Goal: Communication & Community: Answer question/provide support

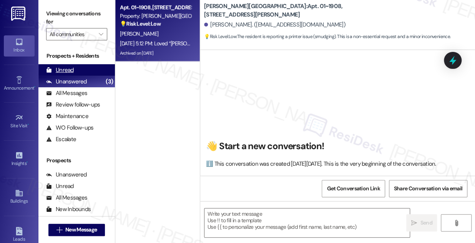
click at [73, 69] on div "Unread" at bounding box center [60, 70] width 28 height 8
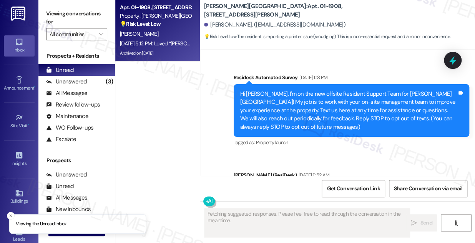
scroll to position [7563, 0]
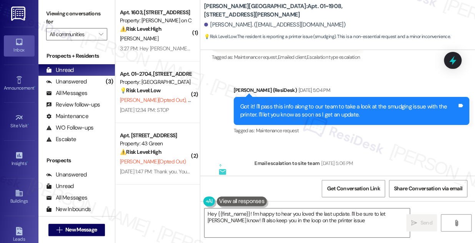
type textarea "Hey {{first_name}}! I'm happy to hear you loved the last update. I'll be sure t…"
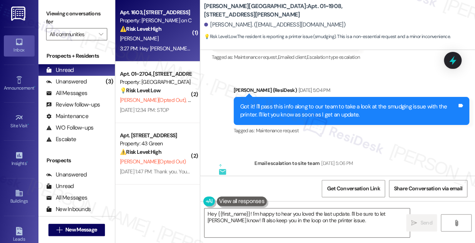
click at [151, 37] on div "[PERSON_NAME]" at bounding box center [155, 39] width 73 height 10
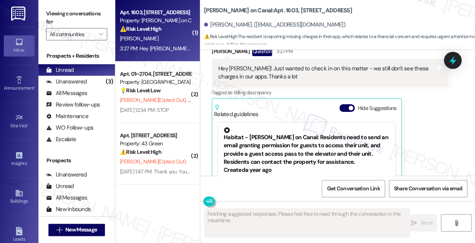
scroll to position [649, 0]
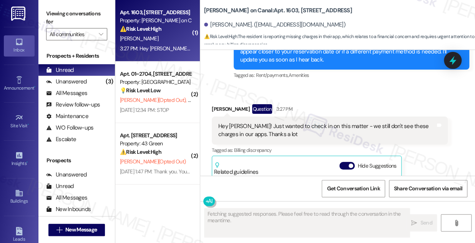
click at [269, 128] on div "Hey [PERSON_NAME]! Just wanted to check in on this matter - we still don't see …" at bounding box center [326, 130] width 217 height 17
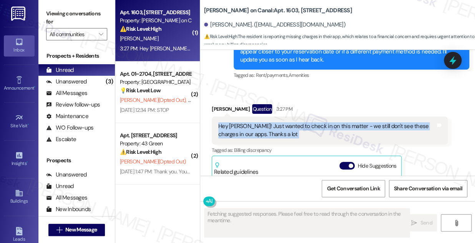
click at [269, 128] on div "Hey [PERSON_NAME]! Just wanted to check in on this matter - we still don't see …" at bounding box center [326, 130] width 217 height 17
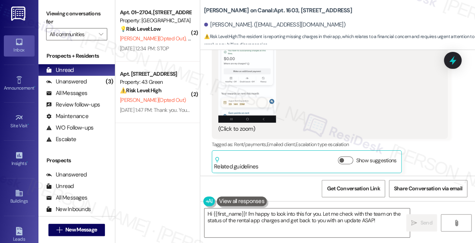
scroll to position [440, 0]
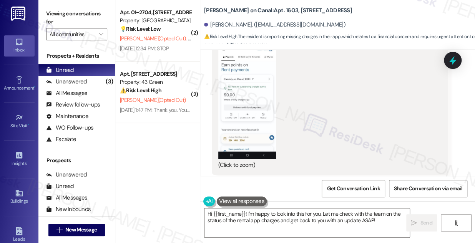
click at [246, 104] on button "Zoom image" at bounding box center [247, 95] width 58 height 125
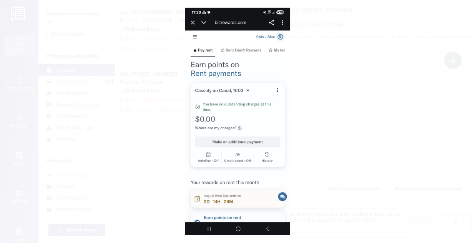
click at [333, 101] on button "Unzoom image" at bounding box center [237, 121] width 475 height 243
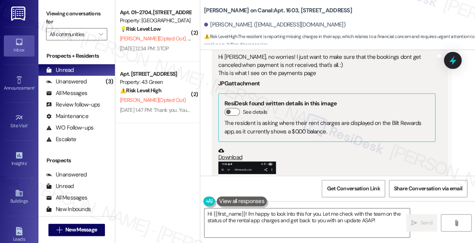
scroll to position [300, 0]
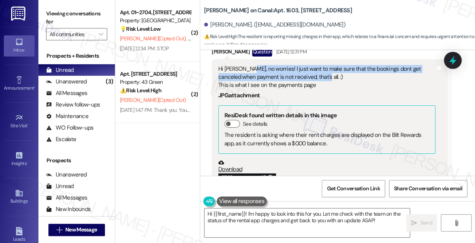
drag, startPoint x: 247, startPoint y: 69, endPoint x: 312, endPoint y: 76, distance: 65.3
click at [312, 76] on div "Hi [PERSON_NAME], no worries! I just want to make sure that the bookings dont g…" at bounding box center [326, 77] width 217 height 25
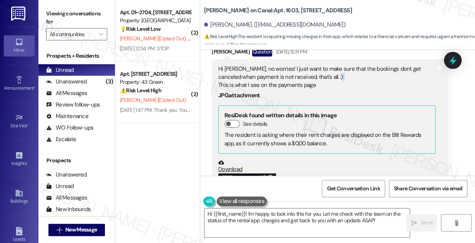
click at [312, 76] on div "Hi [PERSON_NAME], no worries! I just want to make sure that the bookings dont g…" at bounding box center [326, 77] width 217 height 25
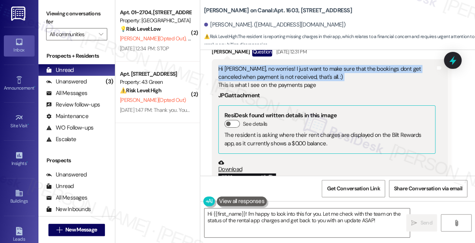
click at [312, 76] on div "Hi [PERSON_NAME], no worries! I just want to make sure that the bookings dont g…" at bounding box center [326, 77] width 217 height 25
click at [266, 72] on div "Hi [PERSON_NAME], no worries! I just want to make sure that the bookings dont g…" at bounding box center [326, 77] width 217 height 25
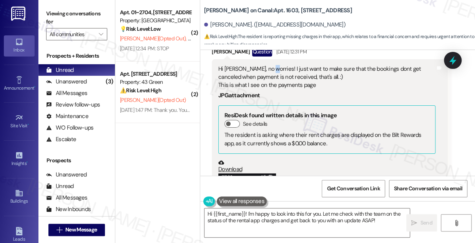
click at [266, 72] on div "Hi [PERSON_NAME], no worries! I just want to make sure that the bookings dont g…" at bounding box center [326, 77] width 217 height 25
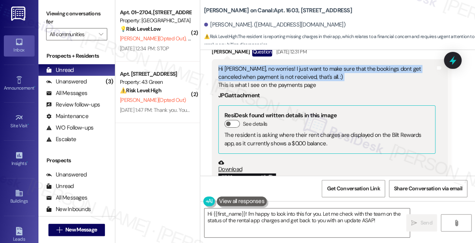
click at [266, 72] on div "Hi [PERSON_NAME], no worries! I just want to make sure that the bookings dont g…" at bounding box center [326, 77] width 217 height 25
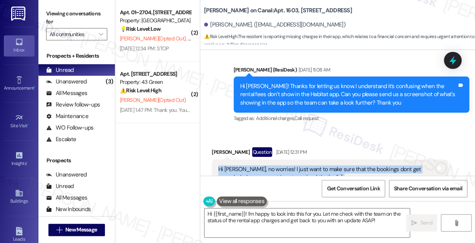
scroll to position [161, 0]
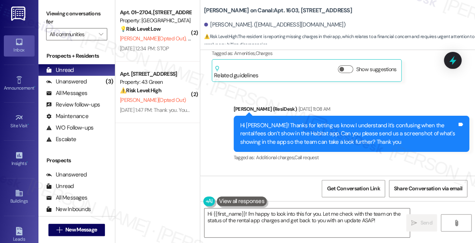
click at [293, 131] on div "Hi [PERSON_NAME]! Thanks for letting us know. I understand it’s confusing when …" at bounding box center [348, 133] width 217 height 25
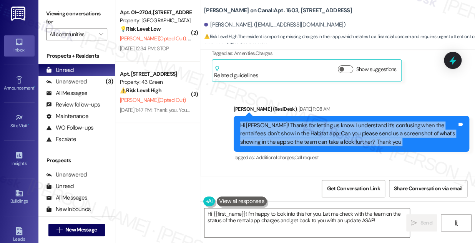
click at [293, 131] on div "Hi [PERSON_NAME]! Thanks for letting us know. I understand it’s confusing when …" at bounding box center [348, 133] width 217 height 25
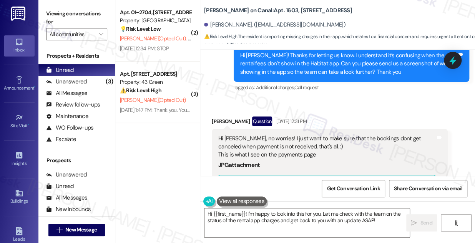
click at [247, 137] on div "Hi [PERSON_NAME], no worries! I just want to make sure that the bookings dont g…" at bounding box center [326, 146] width 217 height 25
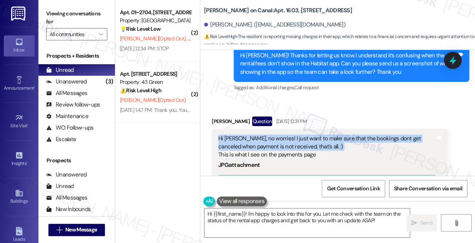
click at [247, 137] on div "Hi [PERSON_NAME], no worries! I just want to make sure that the bookings dont g…" at bounding box center [326, 146] width 217 height 25
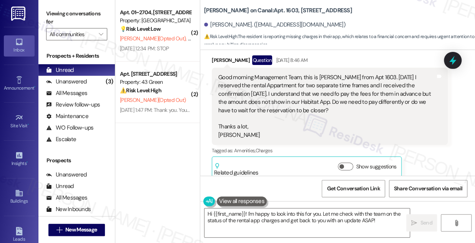
scroll to position [21, 0]
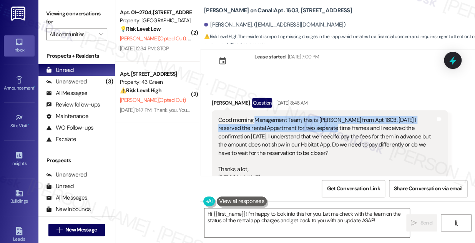
drag, startPoint x: 255, startPoint y: 120, endPoint x: 308, endPoint y: 129, distance: 54.5
click at [308, 129] on div "Good morning Management Team, this is [PERSON_NAME] from Apt 1603. [DATE] I res…" at bounding box center [326, 149] width 217 height 66
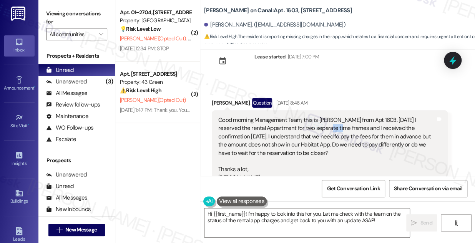
click at [308, 129] on div "Good morning Management Team, this is [PERSON_NAME] from Apt 1603. [DATE] I res…" at bounding box center [326, 149] width 217 height 66
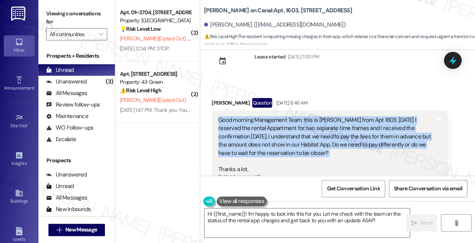
click at [308, 129] on div "Good morning Management Team, this is [PERSON_NAME] from Apt 1603. [DATE] I res…" at bounding box center [326, 149] width 217 height 66
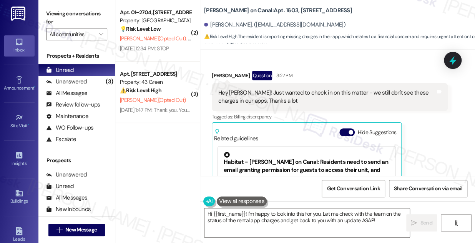
scroll to position [684, 0]
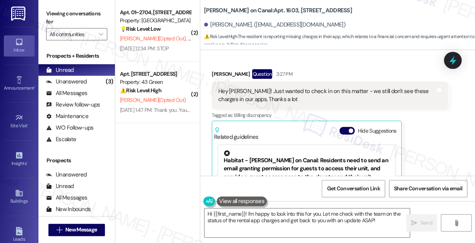
click at [299, 97] on div "Hey [PERSON_NAME]! Just wanted to check in on this matter - we still don't see …" at bounding box center [326, 95] width 217 height 17
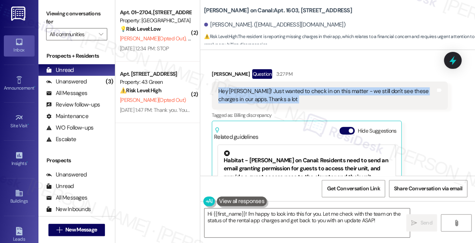
click at [299, 97] on div "Hey [PERSON_NAME]! Just wanted to check in on this matter - we still don't see …" at bounding box center [326, 95] width 217 height 17
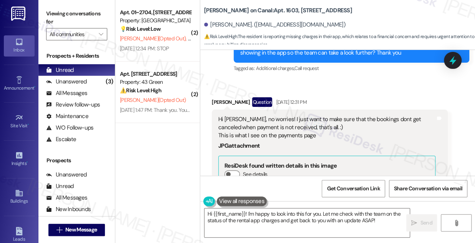
scroll to position [230, 0]
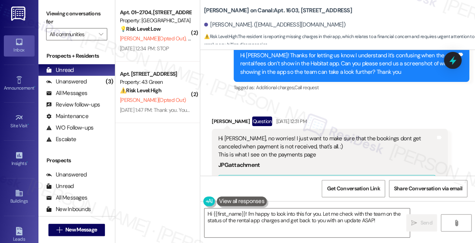
click at [258, 139] on div "Hi [PERSON_NAME], no worries! I just want to make sure that the bookings dont g…" at bounding box center [326, 146] width 217 height 25
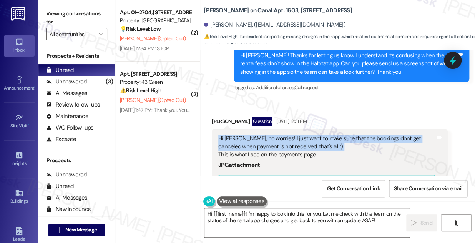
click at [258, 139] on div "Hi [PERSON_NAME], no worries! I just want to make sure that the bookings dont g…" at bounding box center [326, 146] width 217 height 25
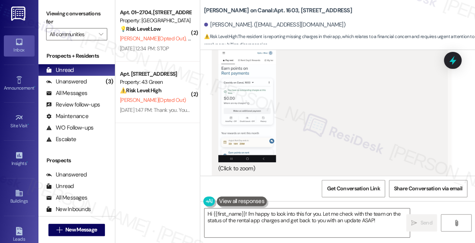
scroll to position [475, 0]
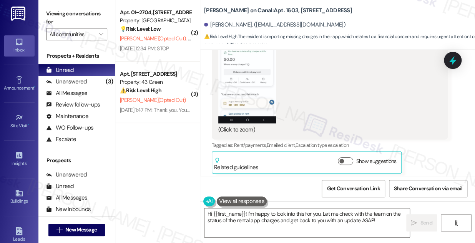
click at [260, 81] on button "Zoom image" at bounding box center [247, 60] width 58 height 125
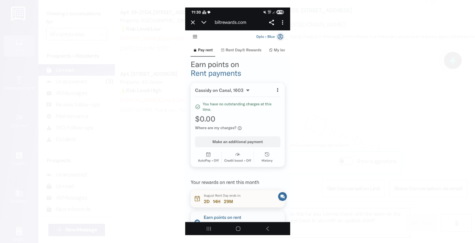
click at [347, 99] on button "Unzoom image" at bounding box center [237, 121] width 475 height 243
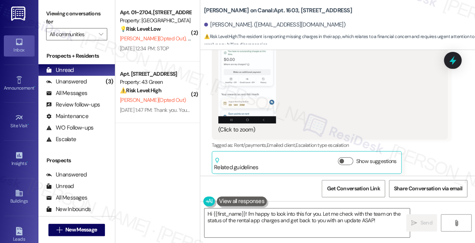
click at [255, 69] on button "Zoom image" at bounding box center [247, 60] width 58 height 125
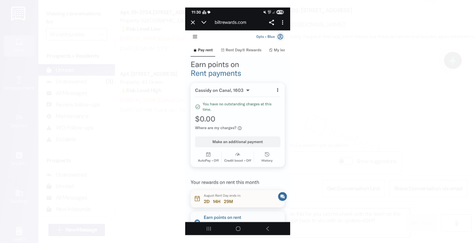
click at [330, 100] on button "Unzoom image" at bounding box center [237, 121] width 475 height 243
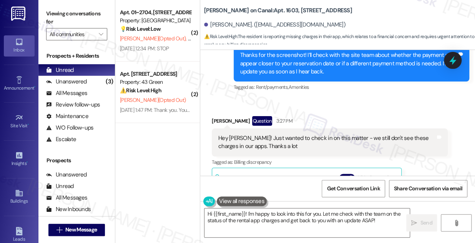
scroll to position [650, 0]
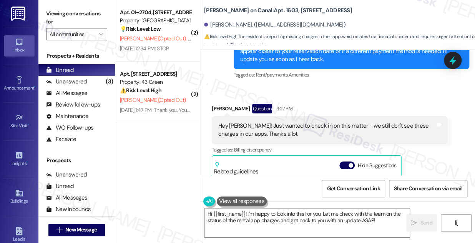
click at [329, 130] on div "Hey [PERSON_NAME]! Just wanted to check in on this matter - we still don't see …" at bounding box center [326, 130] width 217 height 17
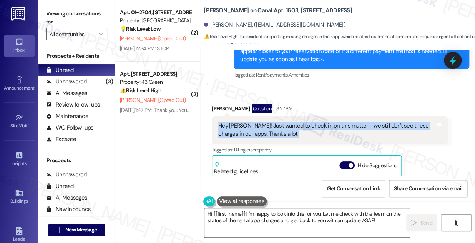
click at [329, 130] on div "Hey [PERSON_NAME]! Just wanted to check in on this matter - we still don't see …" at bounding box center [326, 130] width 217 height 17
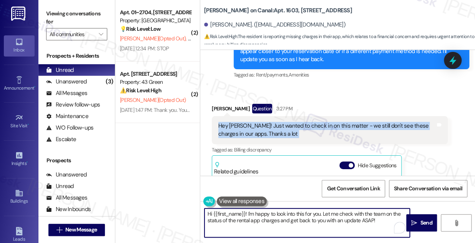
drag, startPoint x: 283, startPoint y: 215, endPoint x: 331, endPoint y: 218, distance: 48.1
click at [331, 218] on textarea "Hi {{first_name}}! I'm happy to look into this for you. Let me check with the t…" at bounding box center [306, 222] width 205 height 29
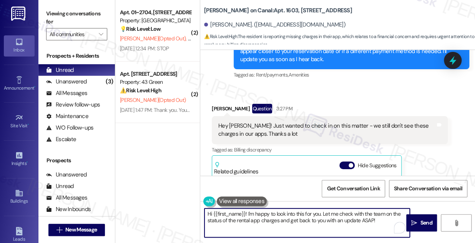
click at [336, 217] on textarea "Hi {{first_name}}! I'm happy to look into this for you. Let me check with the t…" at bounding box center [306, 222] width 205 height 29
click at [360, 220] on textarea "Hi {{first_name}}! I'm happy to look into this for you. Let me check with the t…" at bounding box center [306, 222] width 205 height 29
click at [363, 219] on textarea "Hi {{first_name}}! I'm happy to look into this for you. Let me check with the t…" at bounding box center [306, 222] width 205 height 29
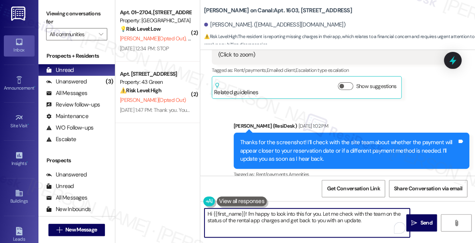
scroll to position [545, 0]
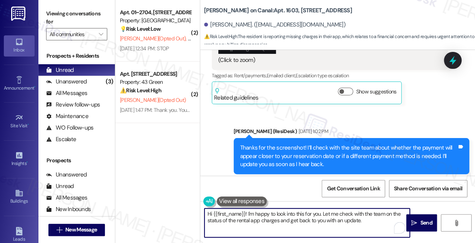
type textarea "Hi {{first_name}}! I'm happy to look into this for you. Let me check with the t…"
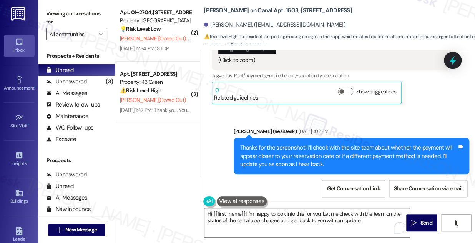
click at [291, 149] on div "Thanks for the screenshot! I’ll check with the site team about whether the paym…" at bounding box center [348, 156] width 217 height 25
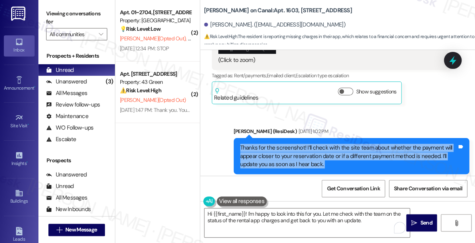
click at [292, 149] on div "Thanks for the screenshot! I’ll check with the site team about whether the paym…" at bounding box center [348, 156] width 217 height 25
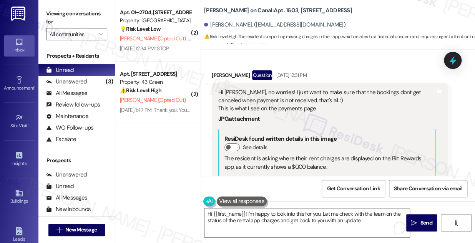
scroll to position [265, 0]
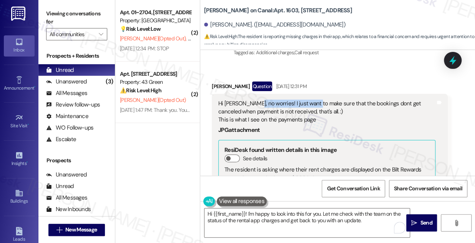
drag, startPoint x: 254, startPoint y: 100, endPoint x: 314, endPoint y: 106, distance: 60.2
click at [314, 106] on div "Hi [PERSON_NAME], no worries! I just want to make sure that the bookings dont g…" at bounding box center [326, 111] width 217 height 25
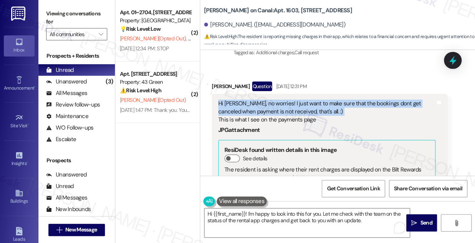
click at [314, 106] on div "Hi [PERSON_NAME], no worries! I just want to make sure that the bookings dont g…" at bounding box center [326, 111] width 217 height 25
click at [293, 105] on div "Hi [PERSON_NAME], no worries! I just want to make sure that the bookings dont g…" at bounding box center [326, 111] width 217 height 25
drag, startPoint x: 217, startPoint y: 105, endPoint x: 307, endPoint y: 108, distance: 90.3
click at [307, 108] on div "Hi [PERSON_NAME], no worries! I just want to make sure that the bookings dont g…" at bounding box center [326, 221] width 219 height 244
copy div "Hi [PERSON_NAME], no worries! I just want to make sure that the bookings dont g…"
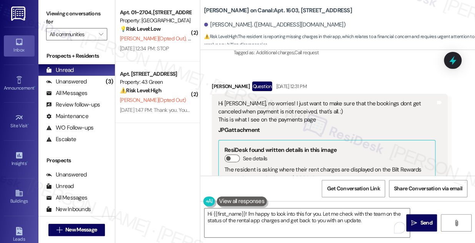
click at [70, 18] on label "Viewing conversations for" at bounding box center [76, 18] width 61 height 20
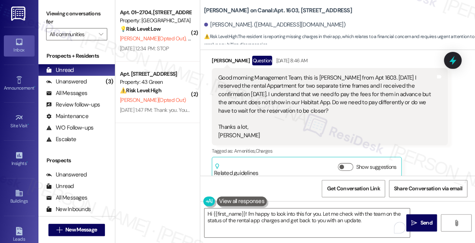
scroll to position [56, 0]
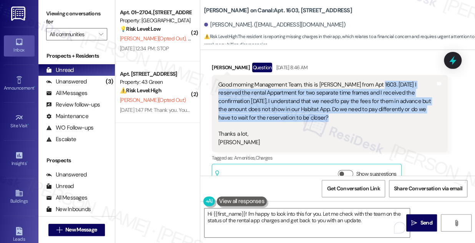
drag, startPoint x: 371, startPoint y: 83, endPoint x: 355, endPoint y: 119, distance: 39.2
click at [355, 119] on div "Good morning Management Team, this is [PERSON_NAME] from Apt 1603. [DATE] I res…" at bounding box center [326, 114] width 217 height 66
copy div "[DATE] I reserved the rental Appartment for two separate time frames and I rece…"
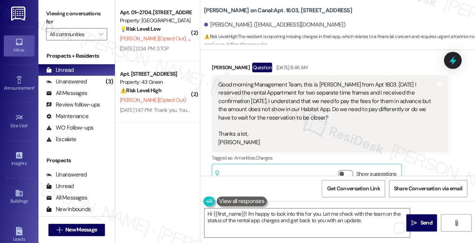
click at [66, 21] on label "Viewing conversations for" at bounding box center [76, 18] width 61 height 20
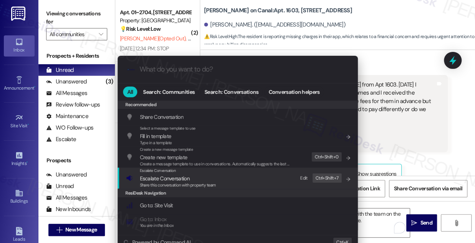
click at [210, 175] on span "Escalate Conversation" at bounding box center [178, 178] width 76 height 8
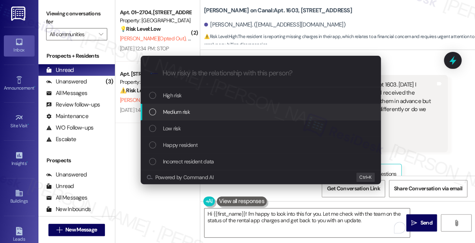
click at [206, 117] on div "Medium risk" at bounding box center [261, 112] width 240 height 17
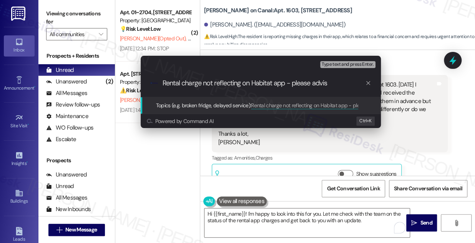
type input "Rental charge not reflecting on Habitat app - please advise"
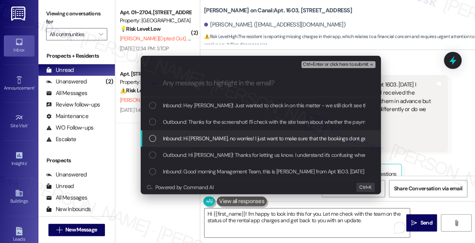
click at [191, 141] on span "Inbound: Hi [PERSON_NAME], no worries! I just want to make sure that the bookin…" at bounding box center [369, 138] width 412 height 8
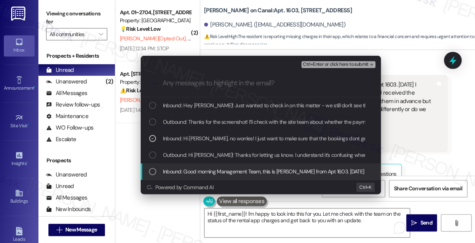
click at [196, 165] on div "Inbound: Good morning Management Team, this is [PERSON_NAME] from Apt 1603. [DA…" at bounding box center [261, 171] width 240 height 17
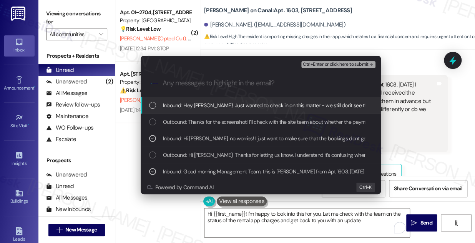
click at [326, 63] on span "Ctrl+Enter or click here to submit" at bounding box center [336, 64] width 66 height 5
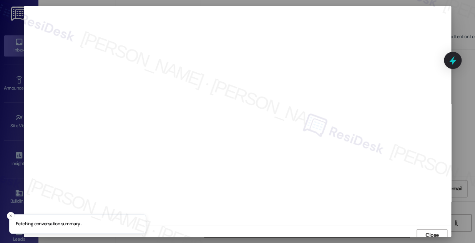
scroll to position [4, 0]
click at [418, 227] on button "Close" at bounding box center [431, 231] width 31 height 12
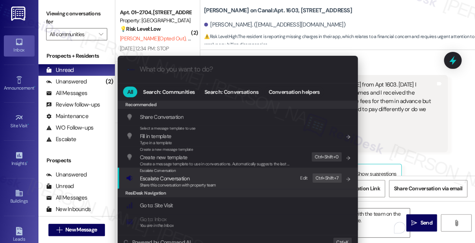
click at [192, 180] on div "Escalate Conversation Escalate Conversation Share this conversation with proper…" at bounding box center [178, 177] width 76 height 21
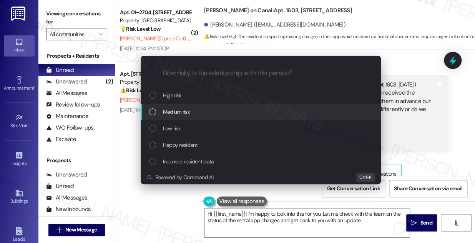
click at [179, 108] on span "Medium risk" at bounding box center [176, 112] width 27 height 8
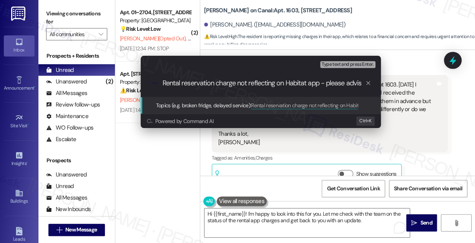
type input "Rental reservation charge not reflecting on Habitat app - please advise"
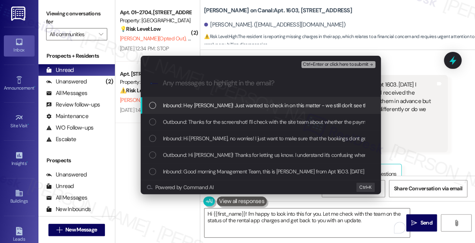
scroll to position [0, 0]
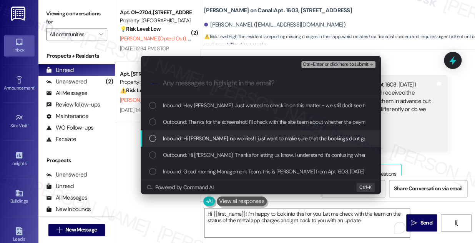
click at [178, 138] on span "Inbound: Hi [PERSON_NAME], no worries! I just want to make sure that the bookin…" at bounding box center [369, 138] width 412 height 8
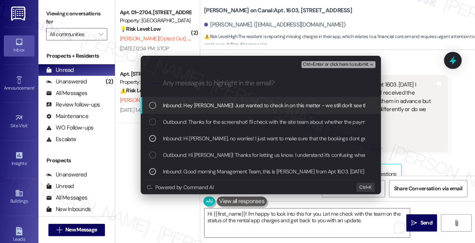
click at [325, 64] on span "Ctrl+Enter or click here to submit" at bounding box center [336, 64] width 66 height 5
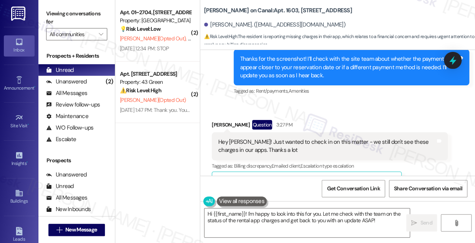
scroll to position [685, 0]
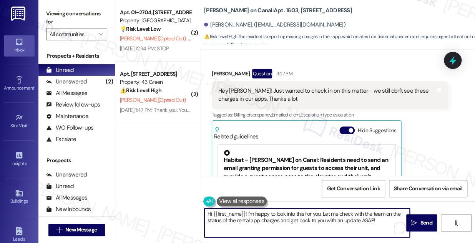
drag, startPoint x: 304, startPoint y: 211, endPoint x: 386, endPoint y: 217, distance: 82.0
click at [386, 217] on textarea "Hi {{first_name}}! I'm happy to look into this for you. Let me check with the t…" at bounding box center [306, 222] width 205 height 29
drag, startPoint x: 386, startPoint y: 217, endPoint x: 380, endPoint y: 218, distance: 6.3
click at [386, 217] on textarea "Hi {{first_name}}! I'm happy to look into this for you. Let me check with the t…" at bounding box center [306, 222] width 205 height 29
click at [375, 217] on textarea "Hi {{first_name}}! I'm happy to look into this for you. Let me check with the t…" at bounding box center [306, 222] width 205 height 29
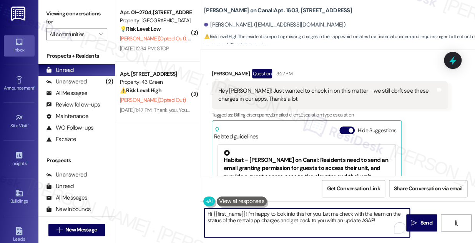
click at [375, 217] on textarea "Hi {{first_name}}! I'm happy to look into this for you. Let me check with the t…" at bounding box center [306, 222] width 205 height 29
click at [371, 222] on textarea "Hi {{first_name}}! I'm happy to look into this for you. Let me check with the t…" at bounding box center [306, 222] width 205 height 29
click at [249, 211] on textarea "Hi {{first_name}}! I'm happy to look into this for you. Let me check with the t…" at bounding box center [306, 222] width 205 height 29
drag, startPoint x: 247, startPoint y: 213, endPoint x: 320, endPoint y: 212, distance: 73.4
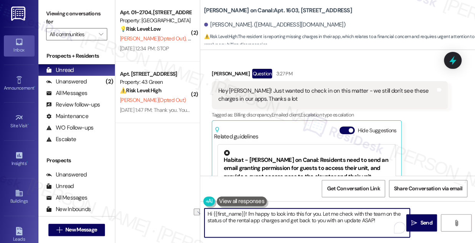
click at [320, 212] on textarea "Hi {{first_name}}! I'm happy to look into this for you. Let me check with the t…" at bounding box center [306, 222] width 205 height 29
drag, startPoint x: 297, startPoint y: 214, endPoint x: 394, endPoint y: 214, distance: 96.4
click at [394, 214] on textarea "Hi {{first_name}}, thanks for following up. Let me check with the team on the s…" at bounding box center [306, 222] width 205 height 29
click at [383, 214] on textarea "Hi {{first_name}}, thanks for following up. Let me check with the team on the s…" at bounding box center [306, 222] width 205 height 29
drag, startPoint x: 314, startPoint y: 214, endPoint x: 389, endPoint y: 224, distance: 75.6
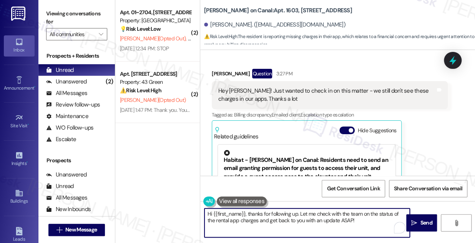
click at [389, 224] on textarea "Hi {{first_name}}, thanks for following up. Let me check with the team on the s…" at bounding box center [306, 222] width 205 height 29
click at [356, 218] on textarea "Hi {{first_name}}, thanks for following up. Let me check with the team on the s…" at bounding box center [306, 222] width 205 height 29
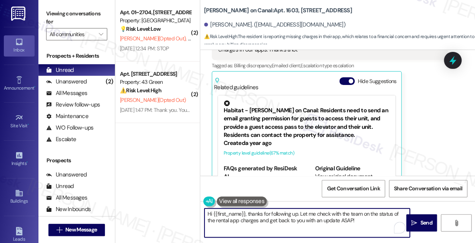
scroll to position [754, 0]
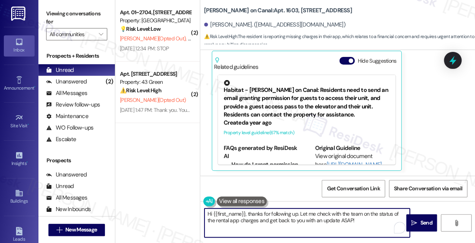
click at [342, 216] on textarea "Hi {{first_name}}, thanks for following up. Let me check with the team on the s…" at bounding box center [306, 222] width 205 height 29
click at [336, 217] on textarea "Hi {{first_name}}, thanks for following up. Let me check with the team on the s…" at bounding box center [306, 222] width 205 height 29
type textarea "Hi {{first_name}}, thanks for following up. Let me check with the team on the s…"
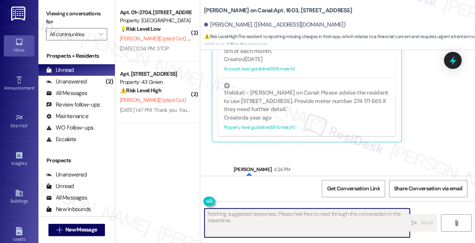
scroll to position [816, 0]
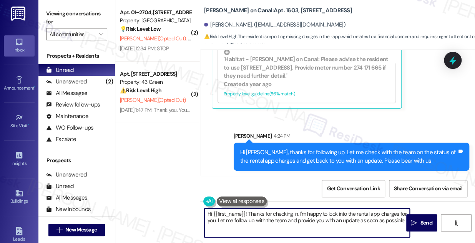
type textarea "Hi {{first_name}}! Thanks for checking in. I'm happy to look into the rental ap…"
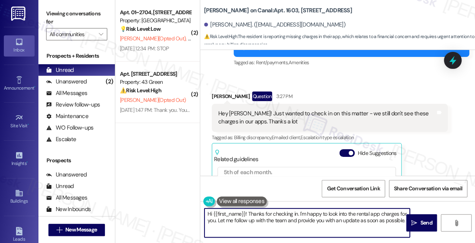
scroll to position [641, 0]
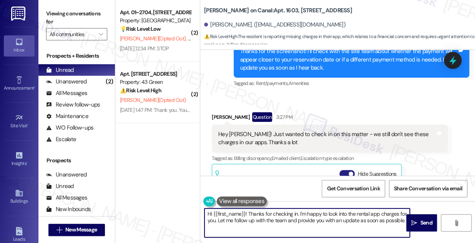
click at [346, 171] on button "Hide Suggestions" at bounding box center [346, 174] width 15 height 8
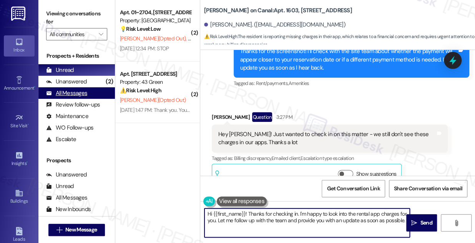
click at [83, 89] on div "All Messages" at bounding box center [66, 93] width 41 height 8
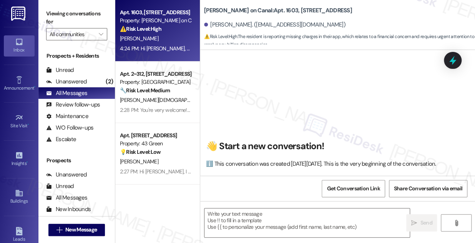
click at [177, 32] on div "⚠️ Risk Level: High The resident is reporting missing charges in their app, whi…" at bounding box center [155, 29] width 71 height 8
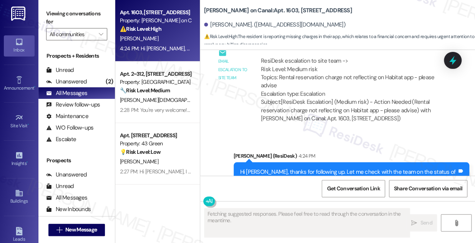
scroll to position [938, 0]
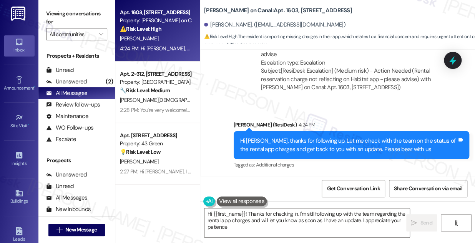
type textarea "Hi {{first_name}}! Thanks for checking in. I'm still following up with the team…"
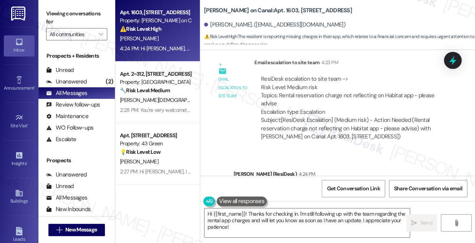
scroll to position [869, 0]
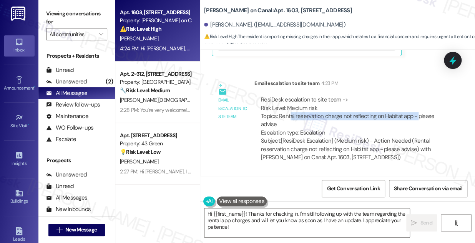
drag, startPoint x: 289, startPoint y: 117, endPoint x: 415, endPoint y: 116, distance: 125.6
click at [415, 116] on div "ResiDesk escalation to site team -> Risk Level: Medium risk Topics: Rental rese…" at bounding box center [351, 116] width 180 height 41
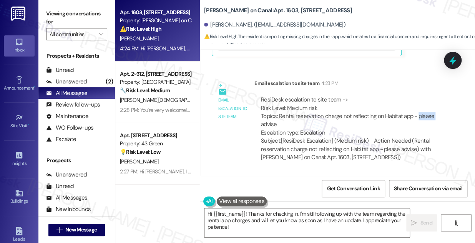
click at [415, 116] on div "ResiDesk escalation to site team -> Risk Level: Medium risk Topics: Rental rese…" at bounding box center [351, 116] width 180 height 41
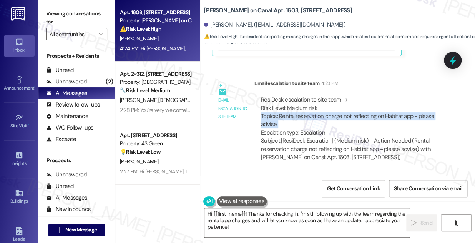
click at [415, 116] on div "ResiDesk escalation to site team -> Risk Level: Medium risk Topics: Rental rese…" at bounding box center [351, 116] width 180 height 41
click at [322, 113] on div "ResiDesk escalation to site team -> Risk Level: Medium risk Topics: Rental rese…" at bounding box center [351, 116] width 180 height 41
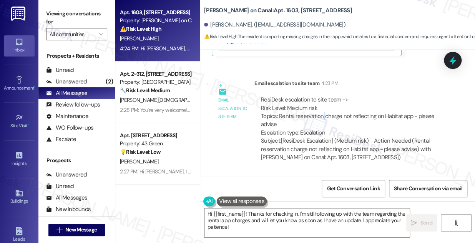
click at [322, 113] on div "ResiDesk escalation to site team -> Risk Level: Medium risk Topics: Rental rese…" at bounding box center [351, 116] width 180 height 41
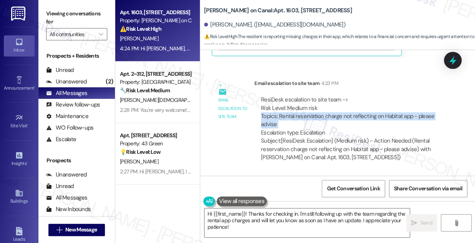
click at [322, 113] on div "ResiDesk escalation to site team -> Risk Level: Medium risk Topics: Rental rese…" at bounding box center [351, 116] width 180 height 41
